Goal: Transaction & Acquisition: Book appointment/travel/reservation

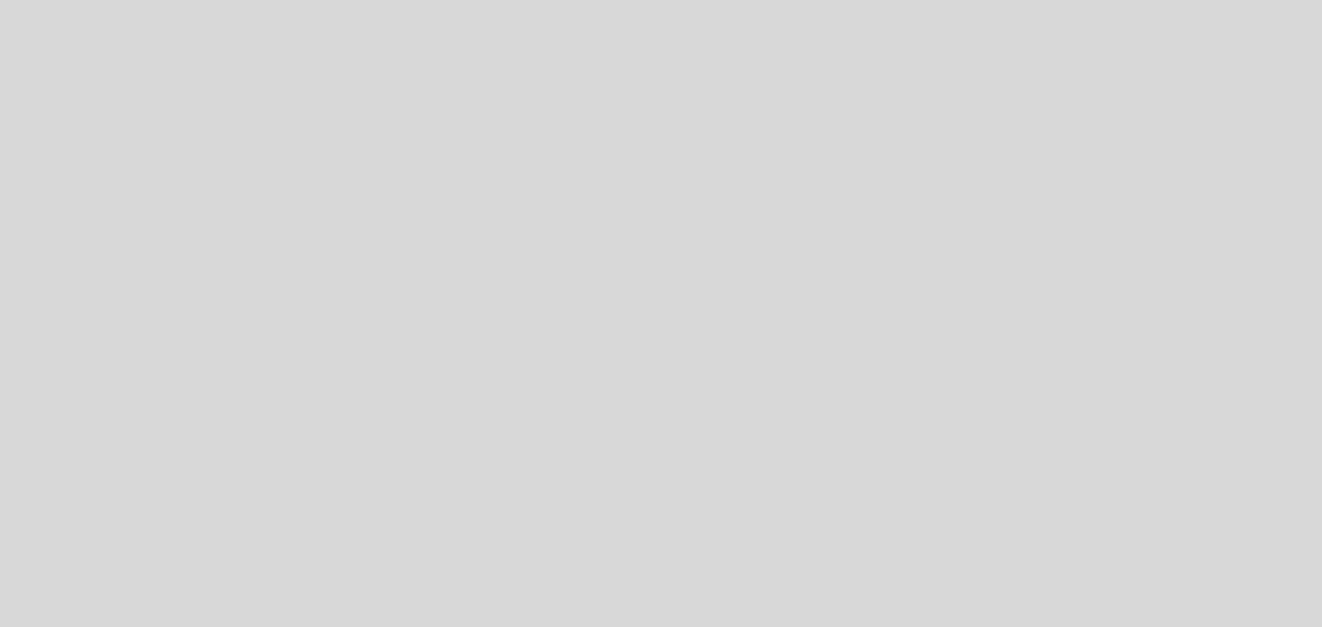
select select "es"
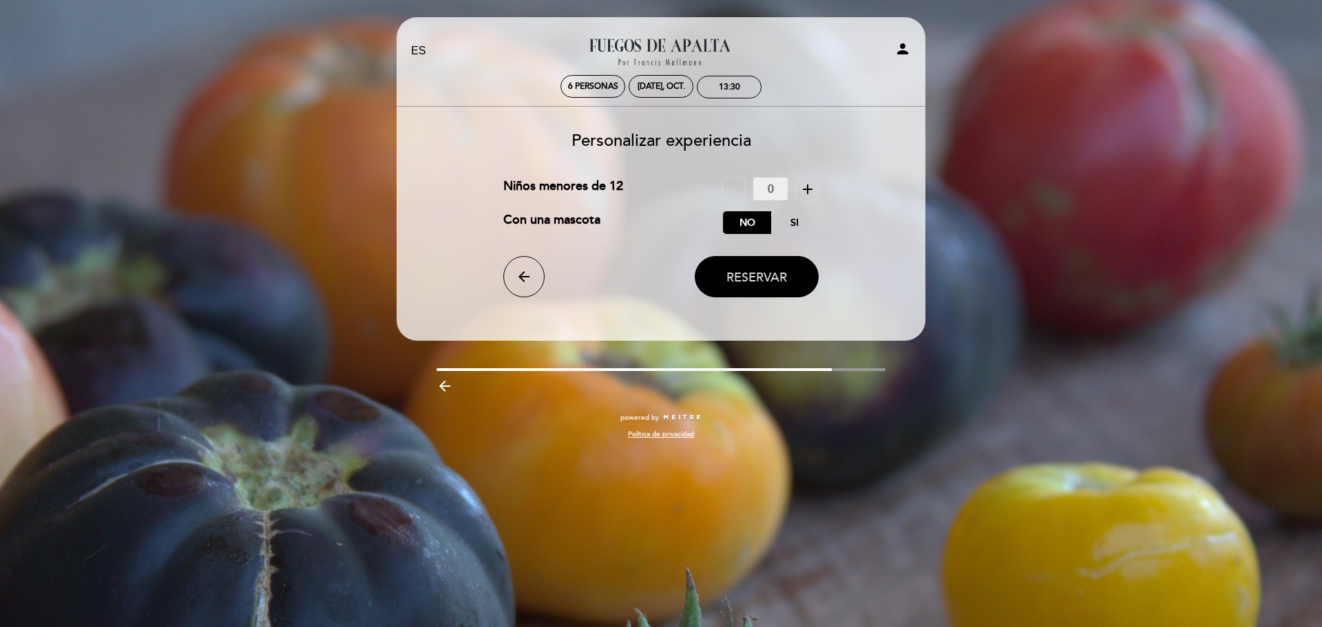
click at [751, 282] on span "Reservar" at bounding box center [757, 277] width 61 height 15
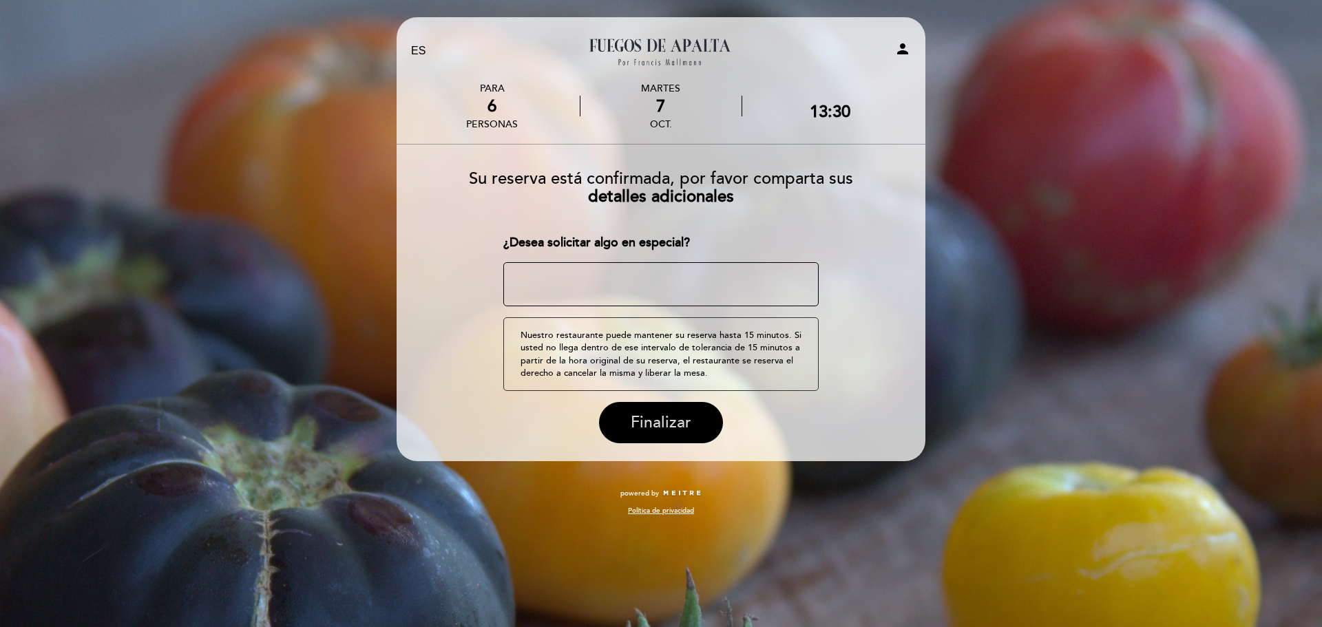
click at [671, 423] on span "Finalizar" at bounding box center [661, 422] width 61 height 19
